Goal: Task Accomplishment & Management: Manage account settings

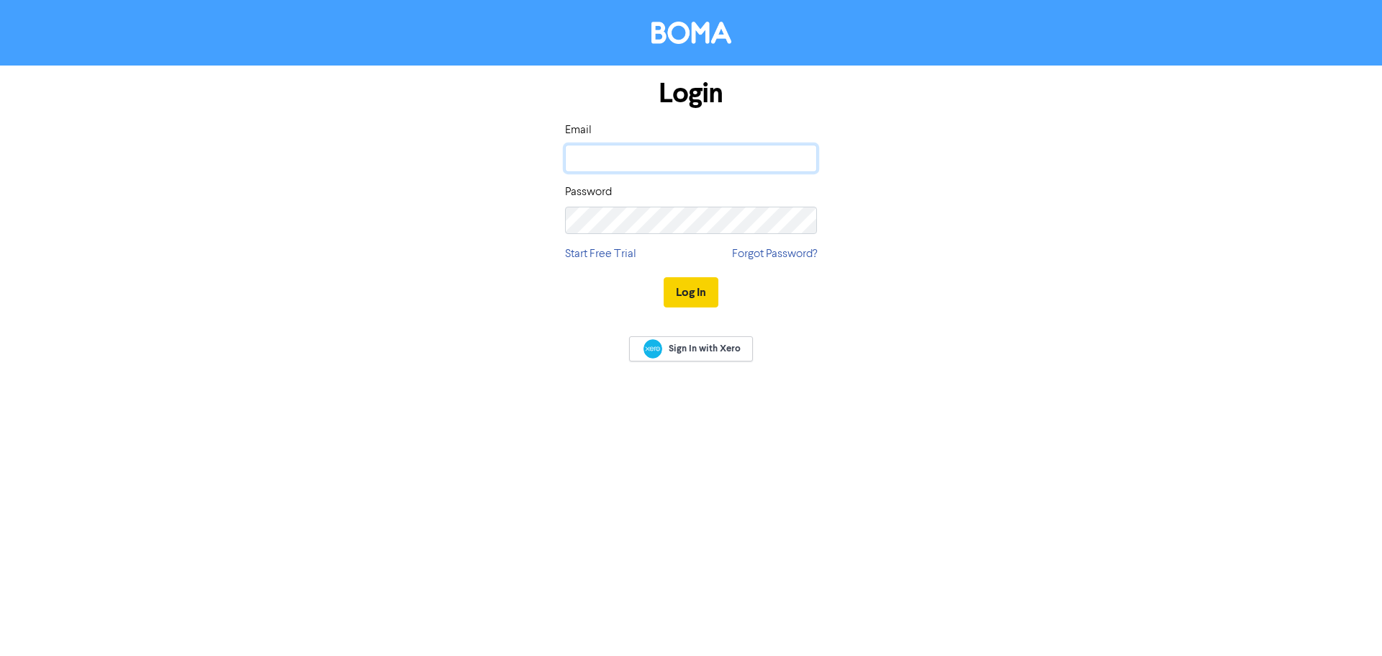
type input "[EMAIL_ADDRESS][DOMAIN_NAME]"
click at [674, 293] on button "Log In" at bounding box center [691, 292] width 55 height 30
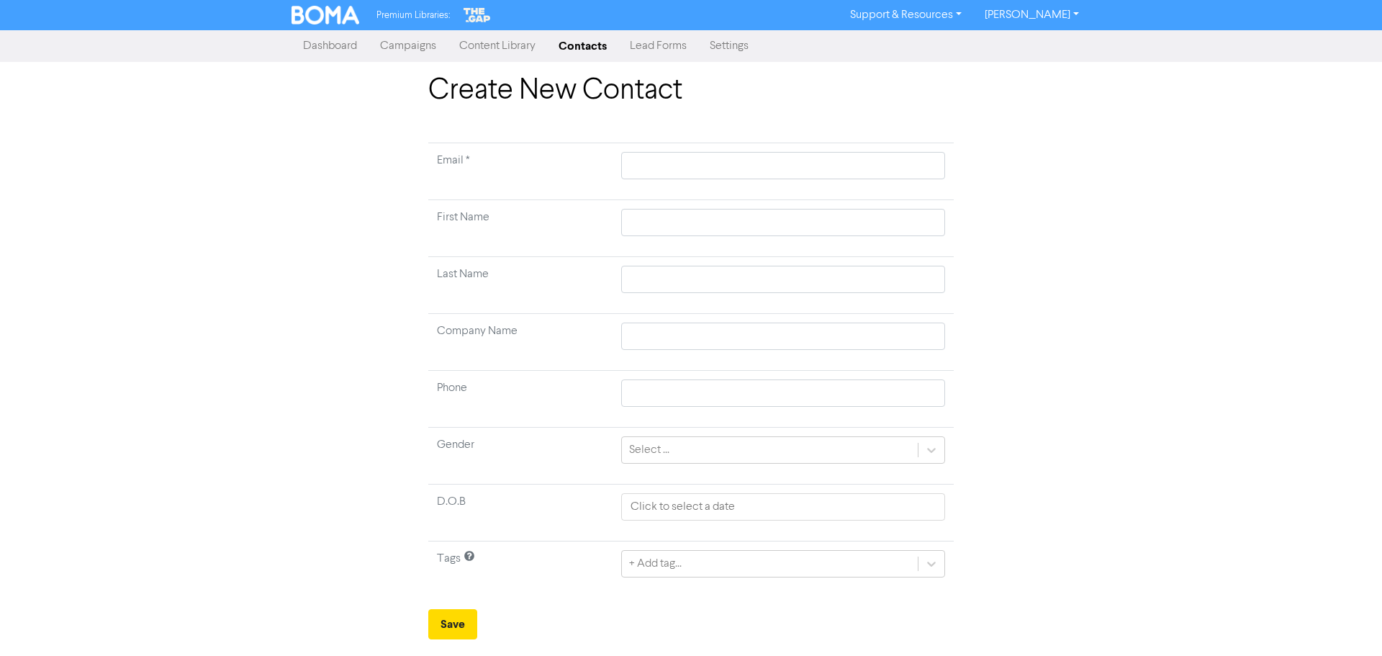
click at [582, 44] on link "Contacts" at bounding box center [582, 46] width 71 height 29
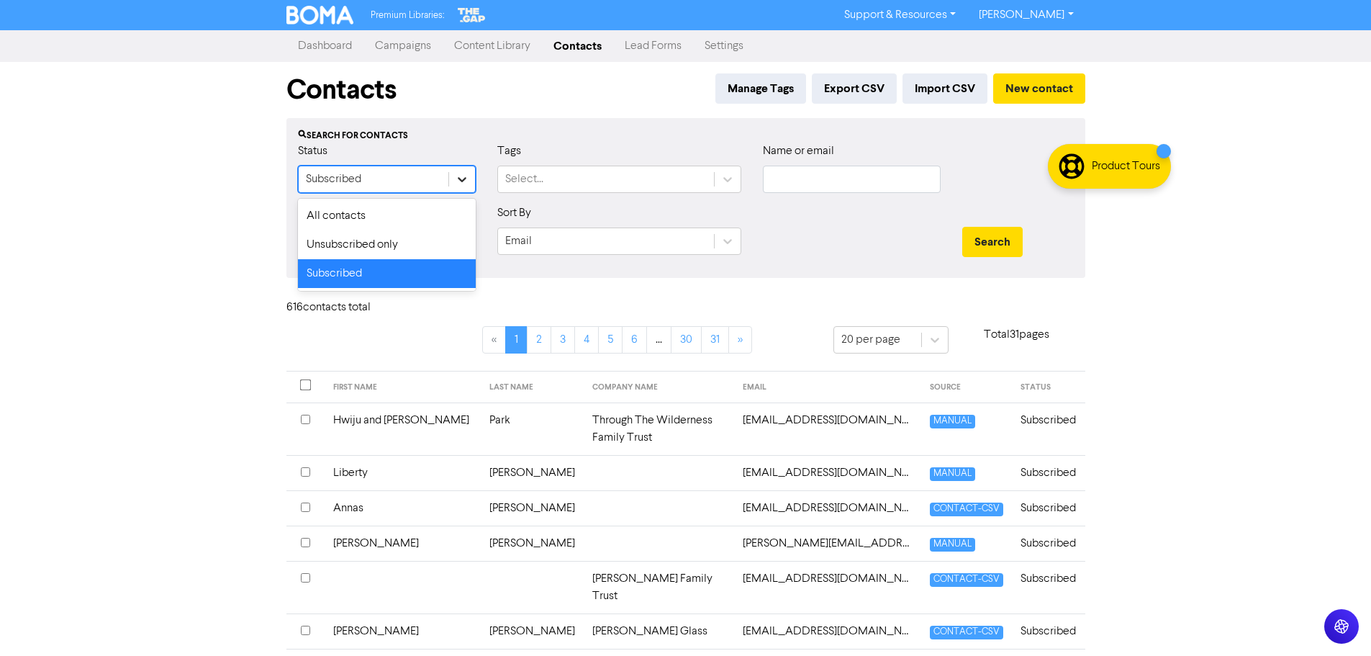
click at [468, 173] on icon at bounding box center [462, 179] width 14 height 14
click at [423, 222] on div "All contacts" at bounding box center [387, 216] width 178 height 29
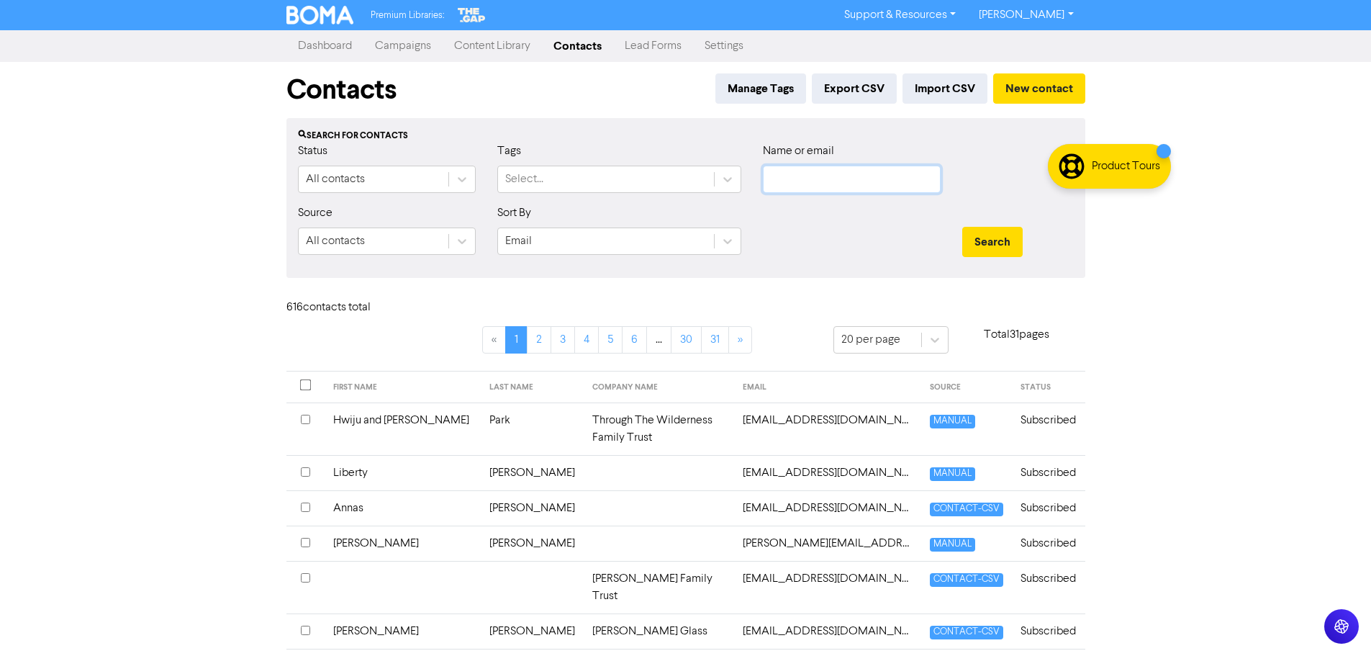
click at [807, 181] on input "text" at bounding box center [852, 179] width 178 height 27
click at [962, 227] on button "Search" at bounding box center [992, 242] width 60 height 30
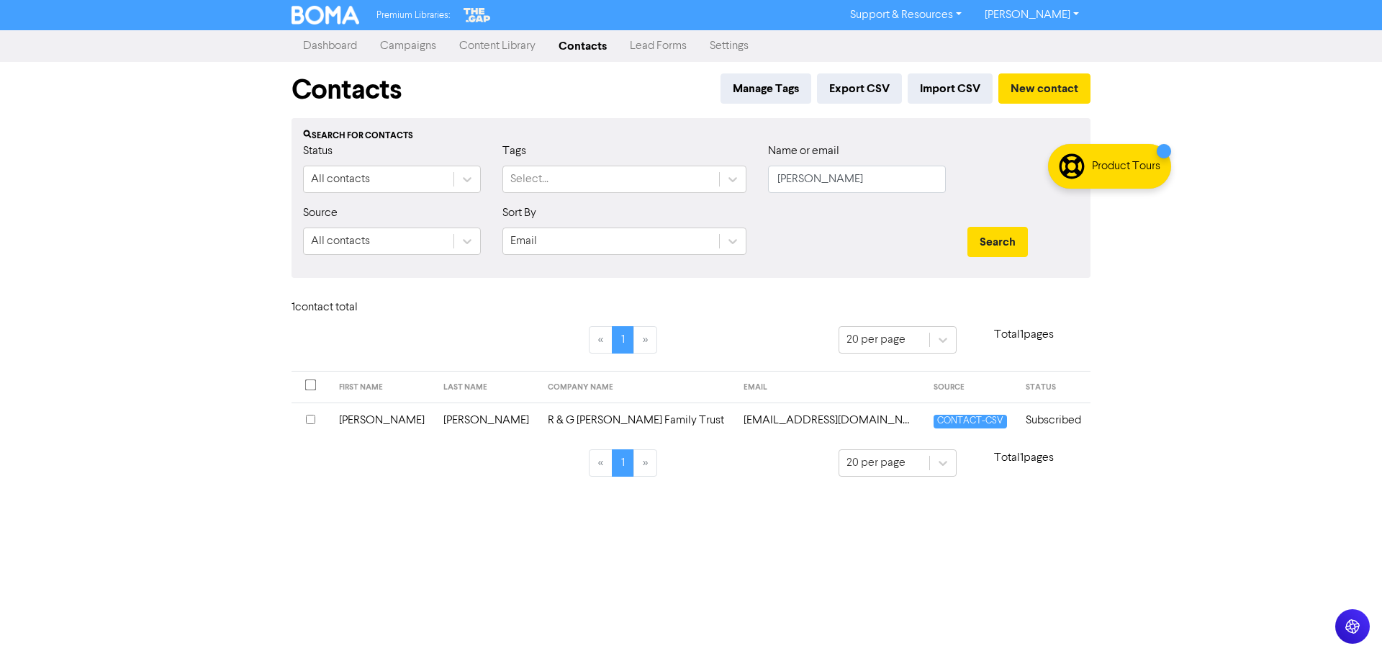
click at [306, 412] on div at bounding box center [311, 420] width 10 height 17
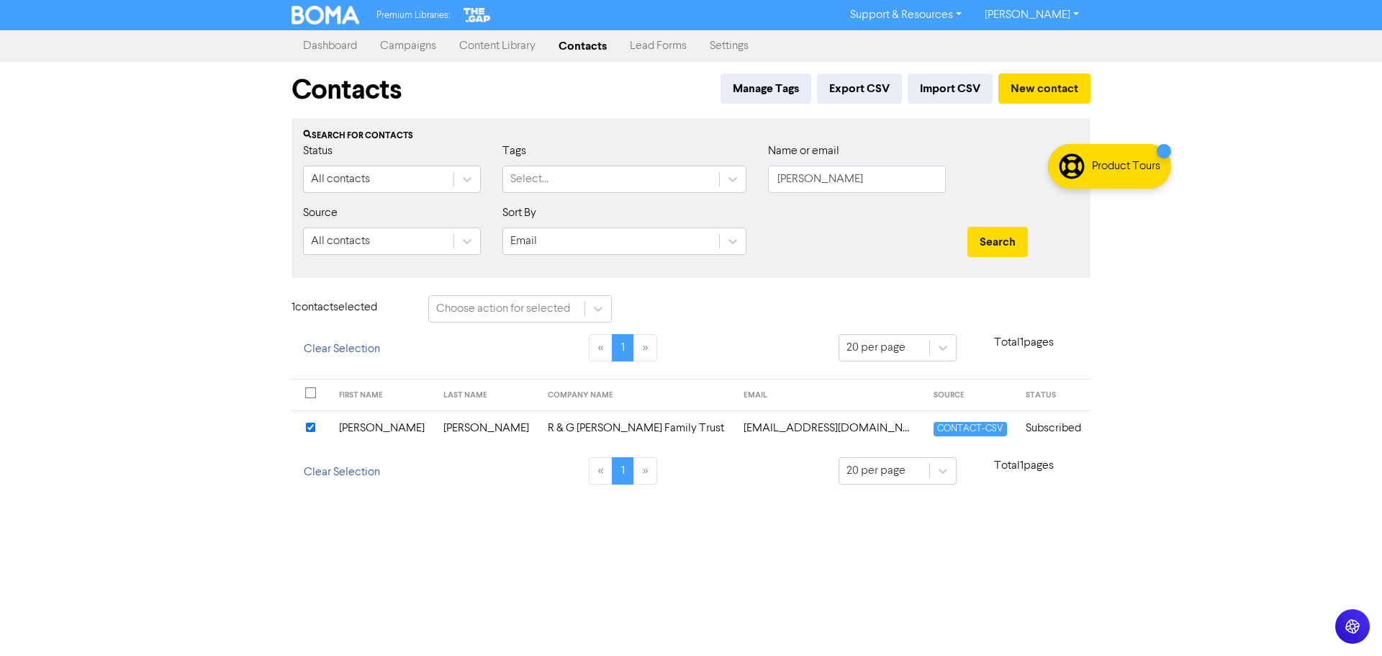
click at [311, 428] on input "checkbox" at bounding box center [310, 427] width 9 height 9
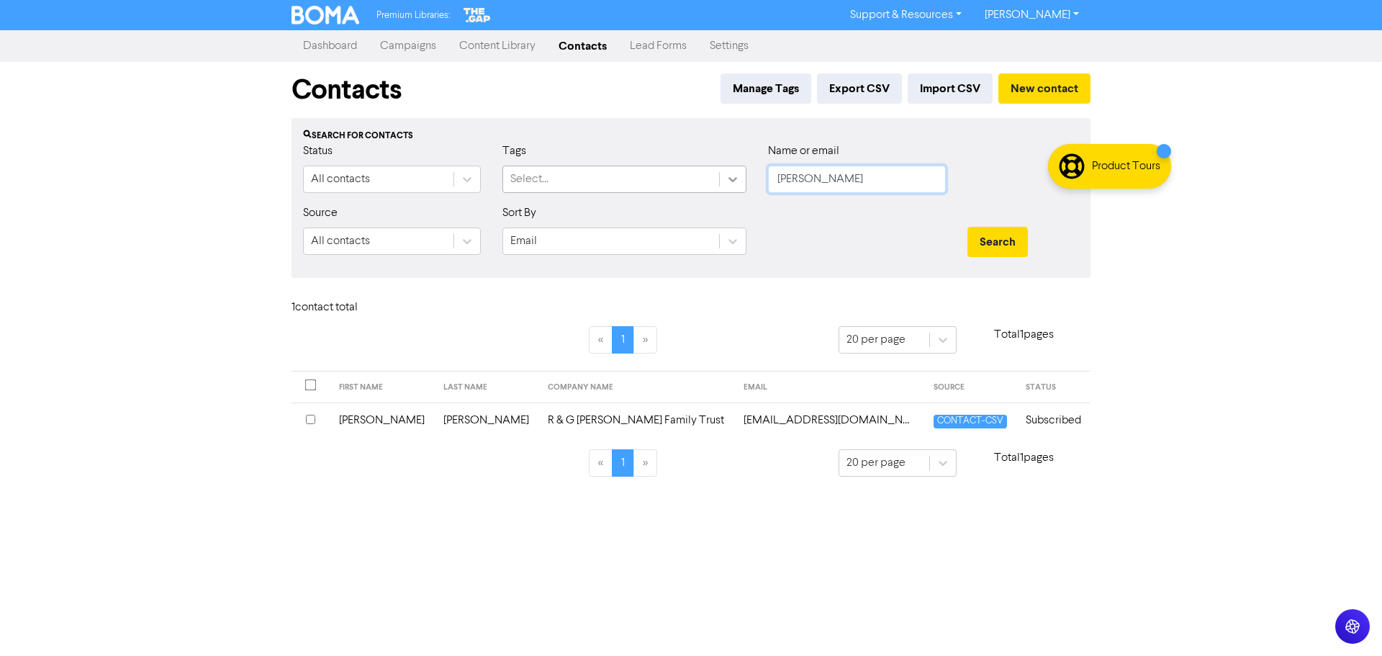
drag, startPoint x: 811, startPoint y: 183, endPoint x: 742, endPoint y: 188, distance: 69.3
click at [742, 188] on div "Status All contacts Tags Select... Name or email [PERSON_NAME]" at bounding box center [691, 174] width 798 height 62
click at [967, 227] on button "Search" at bounding box center [997, 242] width 60 height 30
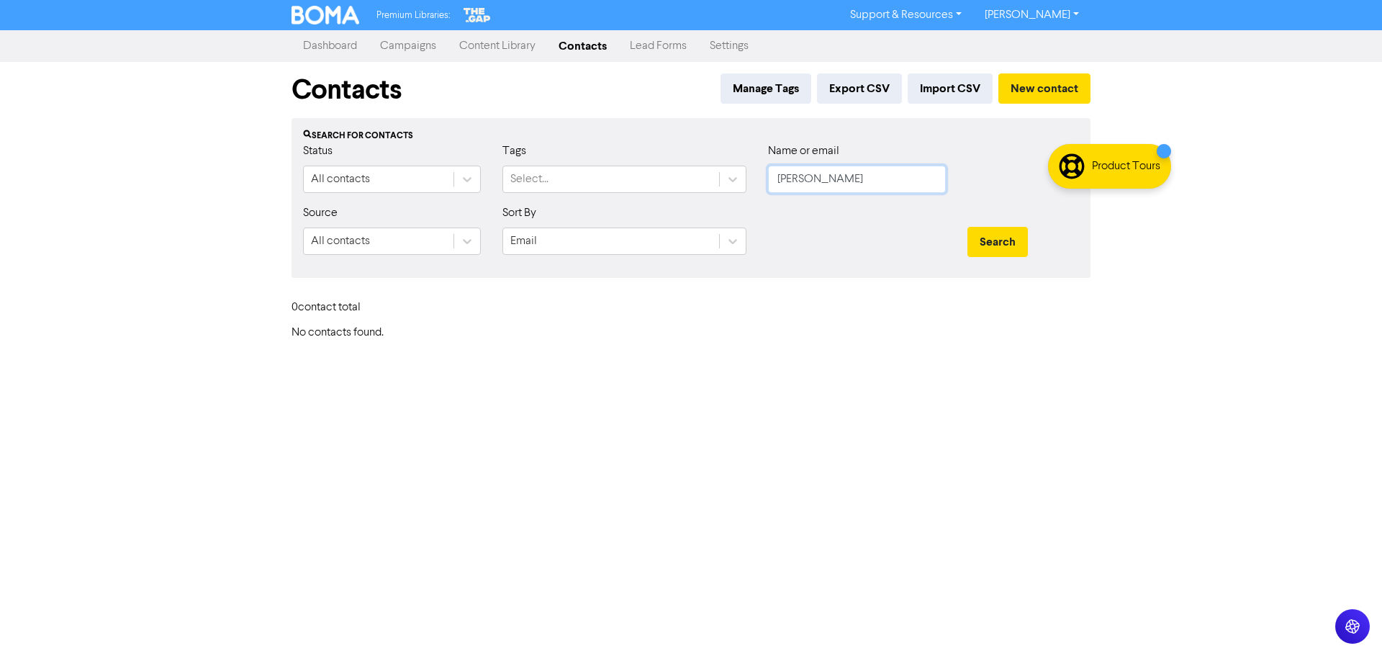
drag, startPoint x: 880, startPoint y: 191, endPoint x: 754, endPoint y: 190, distance: 126.7
click at [754, 190] on div "Status All contacts Tags Select... Name or email [PERSON_NAME]" at bounding box center [691, 174] width 798 height 62
click at [967, 227] on button "Search" at bounding box center [997, 242] width 60 height 30
click at [1014, 247] on button "Search" at bounding box center [997, 242] width 60 height 30
drag, startPoint x: 876, startPoint y: 182, endPoint x: 741, endPoint y: 168, distance: 135.4
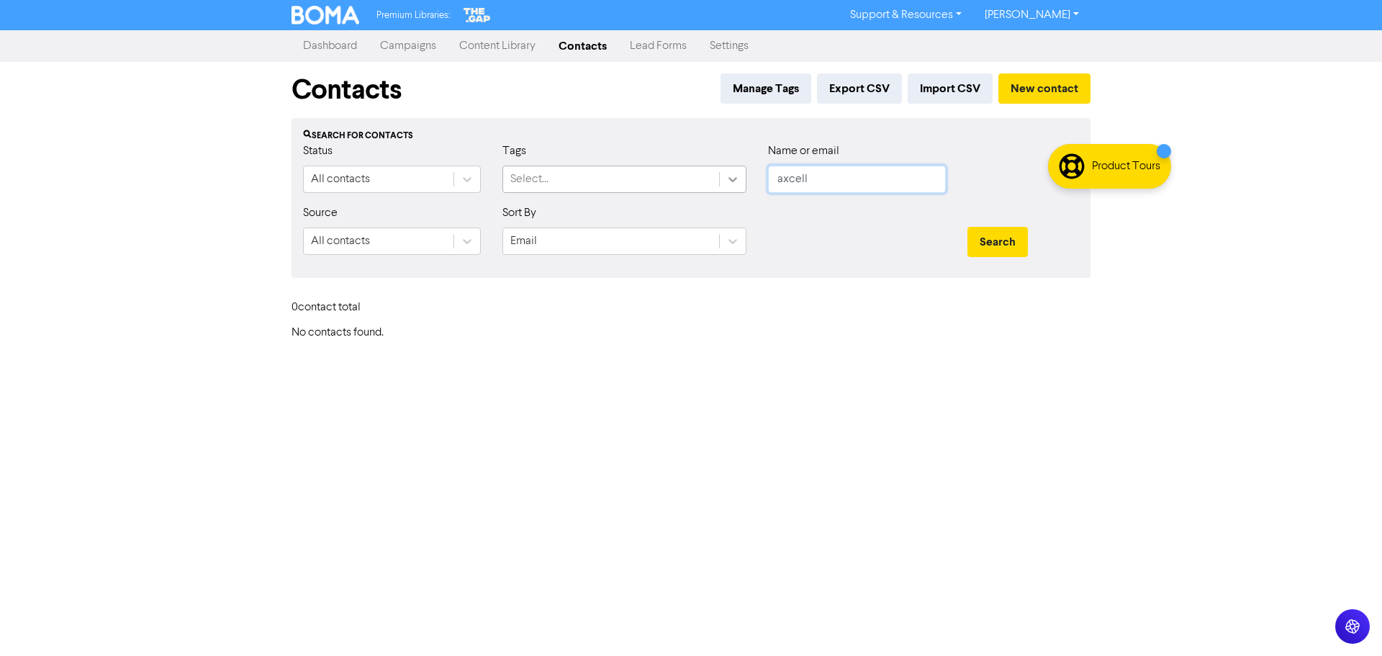
click at [745, 168] on div "Status All contacts Tags Select... Name or email axcell" at bounding box center [691, 174] width 798 height 62
click at [981, 235] on button "Search" at bounding box center [997, 242] width 60 height 30
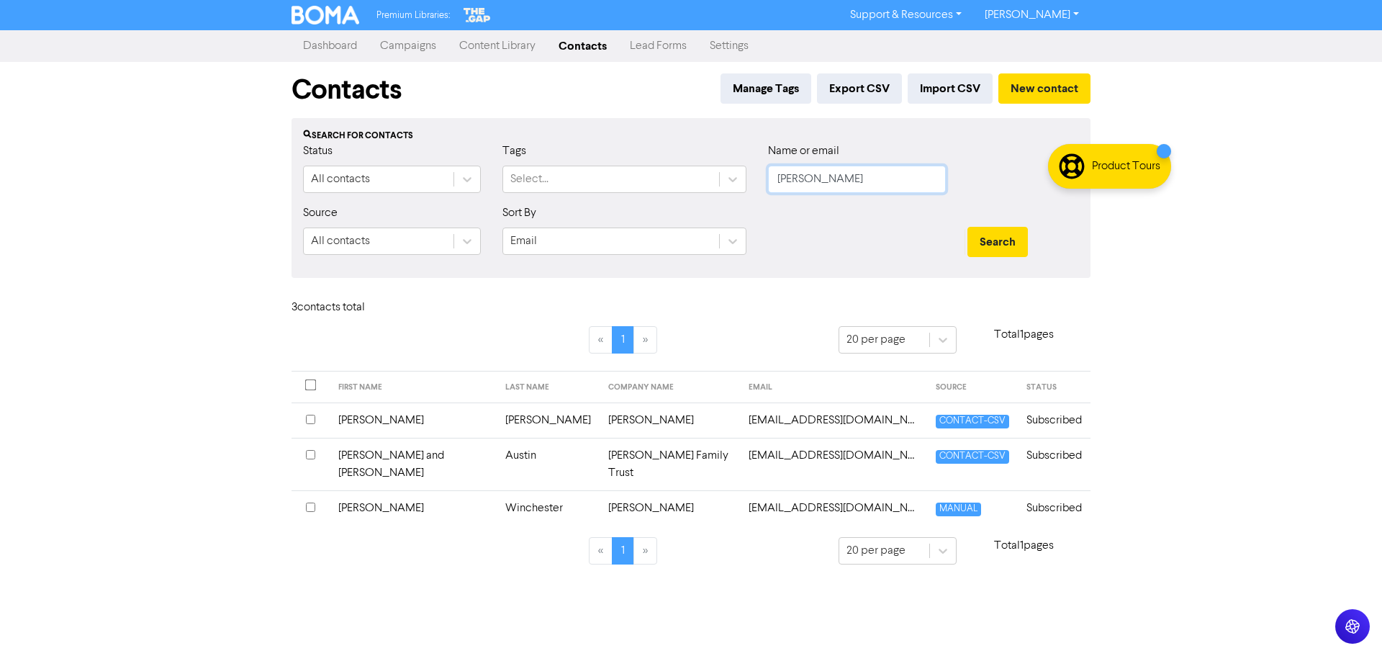
click at [804, 168] on input "[PERSON_NAME]" at bounding box center [857, 179] width 178 height 27
drag, startPoint x: 816, startPoint y: 178, endPoint x: 763, endPoint y: 173, distance: 53.4
click at [764, 174] on div "Name or email [PERSON_NAME]" at bounding box center [856, 174] width 199 height 62
click at [994, 240] on button "Search" at bounding box center [997, 242] width 60 height 30
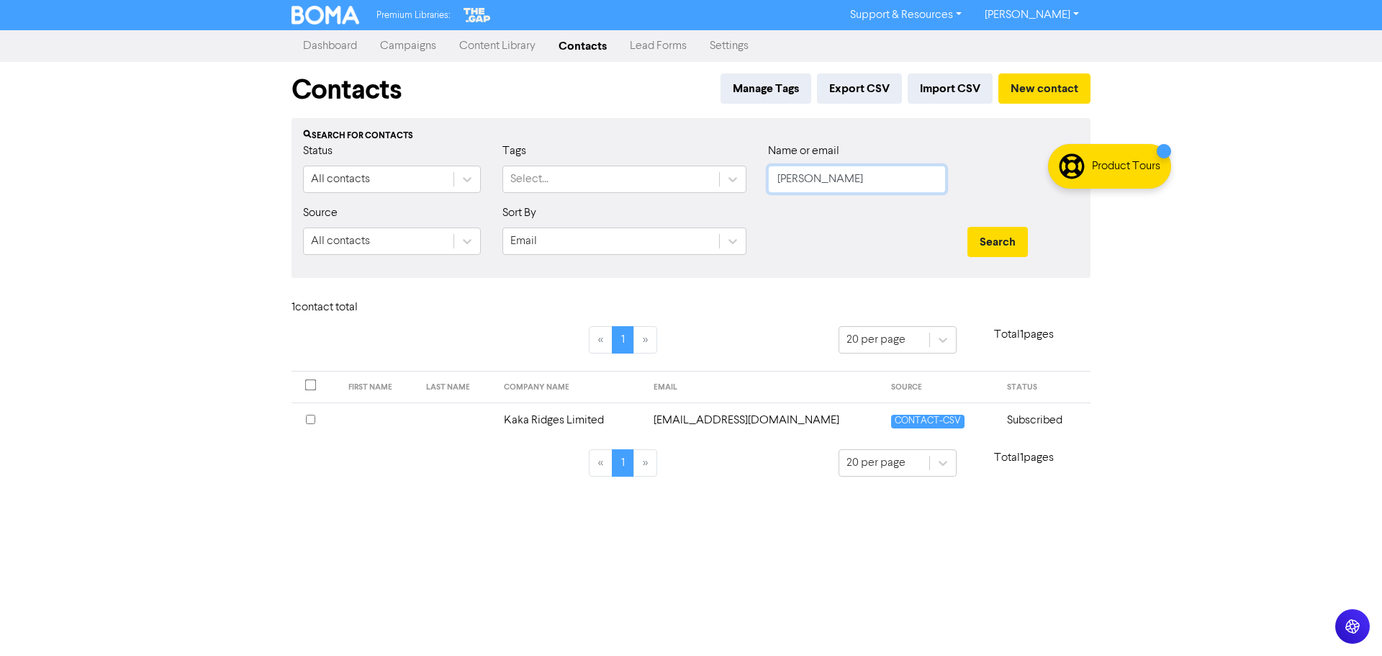
click at [871, 171] on input "[PERSON_NAME]" at bounding box center [857, 179] width 178 height 27
drag, startPoint x: 830, startPoint y: 180, endPoint x: 764, endPoint y: 182, distance: 65.5
click at [764, 182] on div "Name or email [PERSON_NAME]" at bounding box center [856, 174] width 199 height 62
click at [967, 227] on button "Search" at bounding box center [997, 242] width 60 height 30
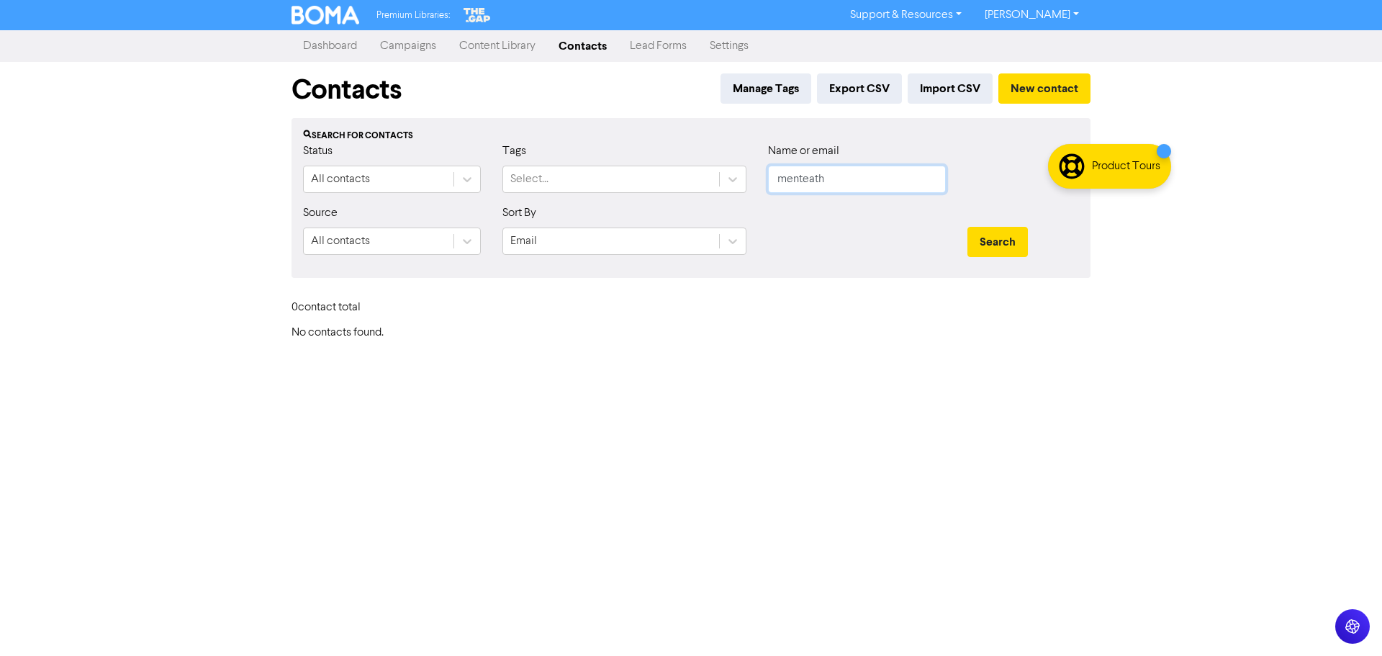
drag, startPoint x: 873, startPoint y: 182, endPoint x: 762, endPoint y: 178, distance: 110.9
click at [762, 178] on div "Name or email menteath" at bounding box center [856, 174] width 199 height 62
type input "[PERSON_NAME]"
click at [967, 227] on button "Search" at bounding box center [997, 242] width 60 height 30
